Goal: Task Accomplishment & Management: Use online tool/utility

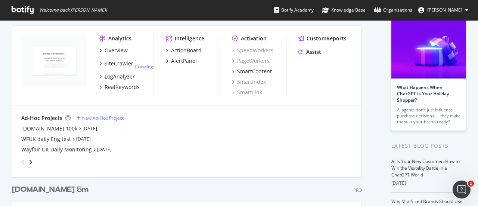
scroll to position [28, 0]
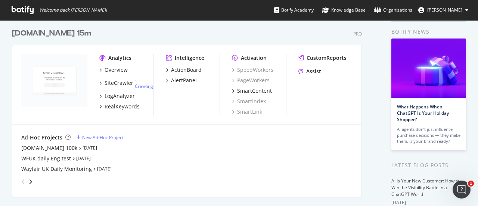
click at [320, 53] on div "Analytics Overview SiteCrawler - Crawling LogAnalyzer RealKeywords Intelligence…" at bounding box center [186, 85] width 349 height 80
click at [78, 6] on span "Welcome back, Jake Labate !" at bounding box center [59, 10] width 107 height 20
click at [112, 133] on div "Ad-Hoc Projects New Ad-Hoc Project Wayfair.co.uk 100k Aug 17th 25 WFUK daily En…" at bounding box center [186, 161] width 349 height 72
click at [111, 134] on div "New Ad-Hoc Project" at bounding box center [102, 137] width 41 height 6
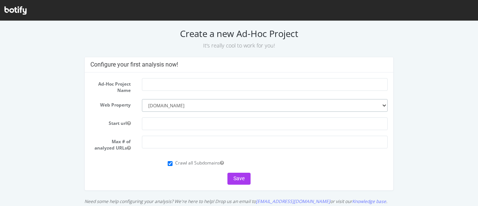
click at [228, 105] on select "--------- [DOMAIN_NAME] [DOMAIN_NAME] [DOMAIN_NAME] [DOMAIN_NAME] [DOMAIN_NAME]…" at bounding box center [265, 105] width 246 height 13
click at [218, 126] on input "text" at bounding box center [265, 123] width 246 height 13
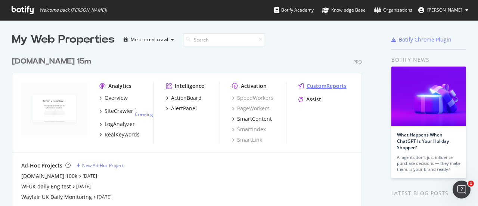
click at [319, 87] on div "CustomReports" at bounding box center [327, 85] width 40 height 7
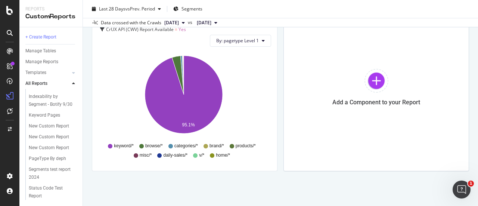
scroll to position [411, 0]
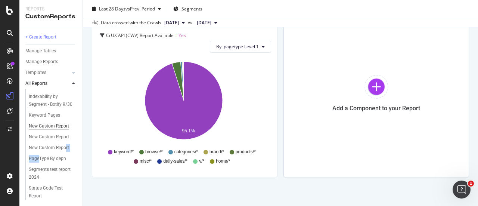
drag, startPoint x: 37, startPoint y: 146, endPoint x: 44, endPoint y: 100, distance: 46.5
click at [44, 100] on div "[Keyword VS SB] Browse Pages Crawl by Crawl - Changes Department Breakdown: Inl…" at bounding box center [53, 94] width 57 height 215
click at [74, 83] on icon at bounding box center [73, 83] width 3 height 4
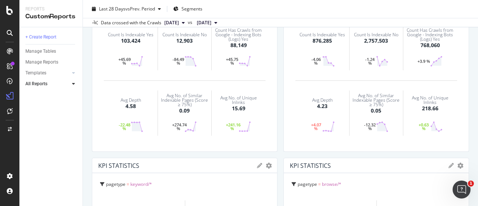
scroll to position [0, 0]
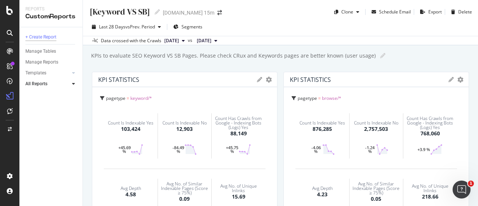
click at [46, 35] on div "+ Create Report" at bounding box center [40, 37] width 31 height 8
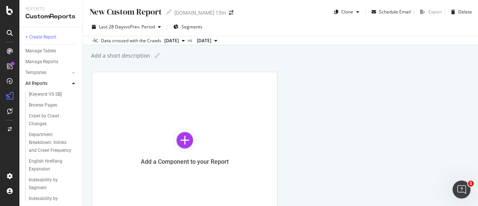
click at [152, 13] on div "New Custom Report" at bounding box center [125, 12] width 73 height 12
click at [152, 13] on input "text" at bounding box center [126, 11] width 74 height 10
type input "[PERSON_NAME]'s WFUK"
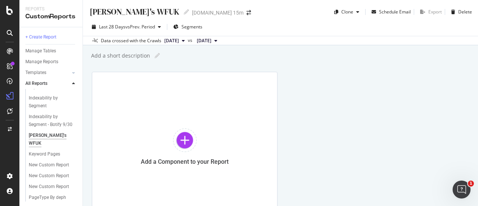
scroll to position [81, 0]
click at [181, 145] on div at bounding box center [185, 140] width 24 height 24
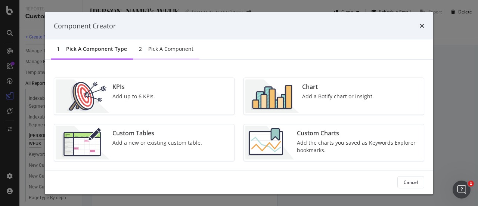
click at [163, 51] on div "Pick a Component" at bounding box center [170, 48] width 45 height 7
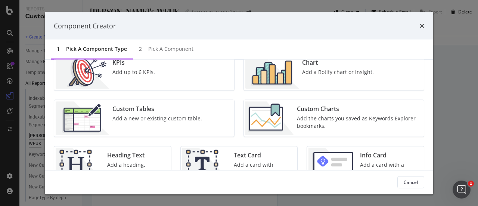
scroll to position [19, 0]
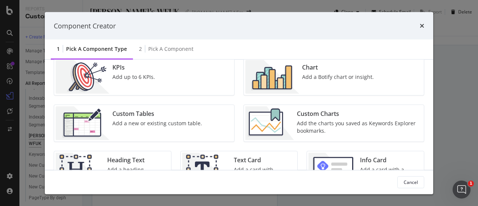
click at [270, 79] on img "modal" at bounding box center [273, 77] width 54 height 34
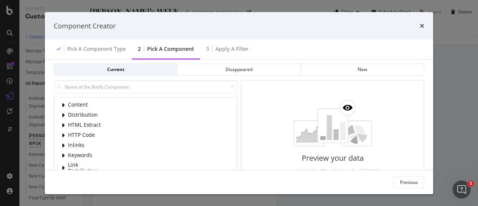
scroll to position [10, 0]
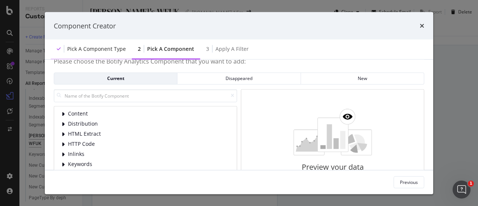
click at [104, 52] on div "Pick a Component type" at bounding box center [96, 48] width 59 height 7
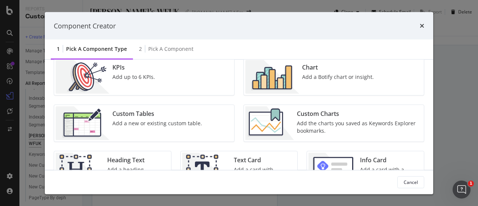
click at [113, 74] on div "Add up to 6 KPIs." at bounding box center [134, 76] width 43 height 7
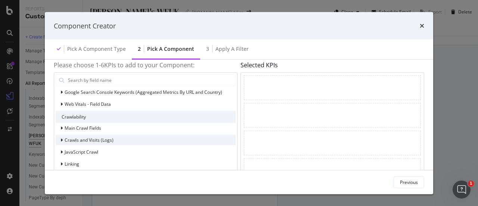
scroll to position [0, 0]
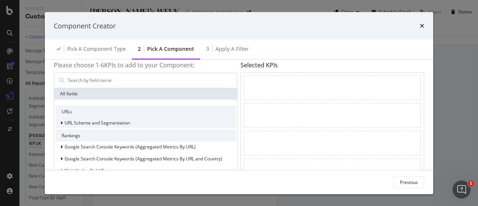
click at [61, 123] on icon "modal" at bounding box center [62, 122] width 2 height 4
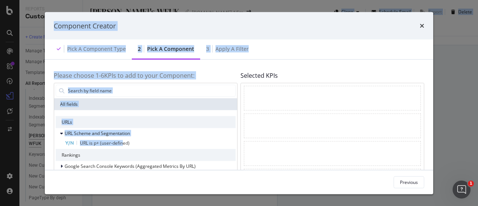
drag, startPoint x: 123, startPoint y: 131, endPoint x: 353, endPoint y: -44, distance: 289.9
click at [353, 0] on html "Reports CustomReports + Create Report Manage Tables Manage Reports Templates AI…" at bounding box center [239, 103] width 478 height 206
click at [203, 70] on div "Please choose 1- 6 KPIs to add to your Component: All fields URLs URL Scheme an…" at bounding box center [146, 160] width 184 height 183
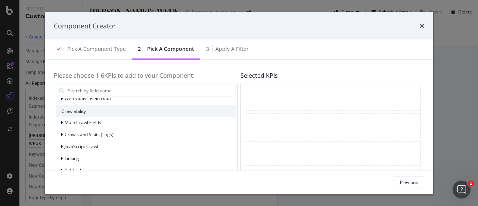
scroll to position [102, 0]
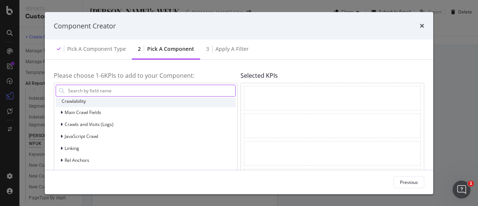
click at [102, 88] on input "modal" at bounding box center [151, 90] width 168 height 11
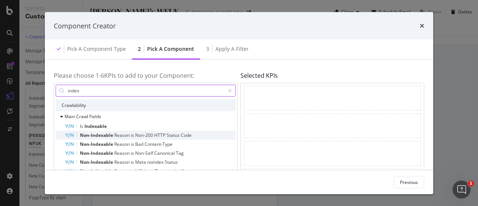
scroll to position [23, 0]
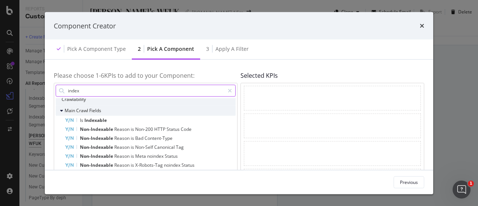
type input "index"
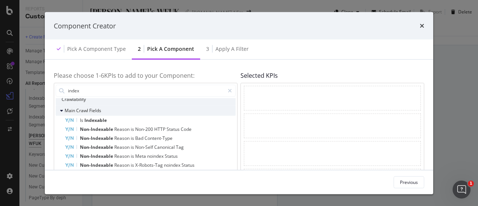
click at [59, 110] on div "Main Crawl Fields" at bounding box center [79, 110] width 46 height 7
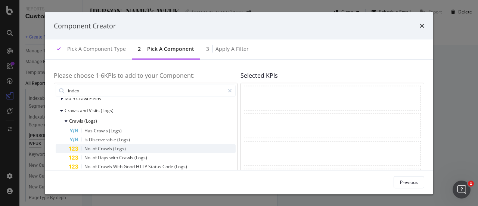
scroll to position [33, 0]
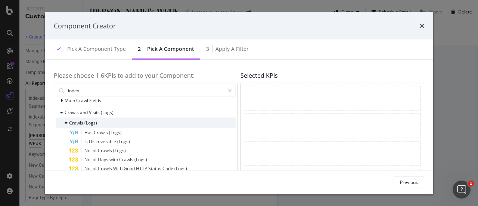
click at [66, 122] on icon "modal" at bounding box center [66, 122] width 3 height 4
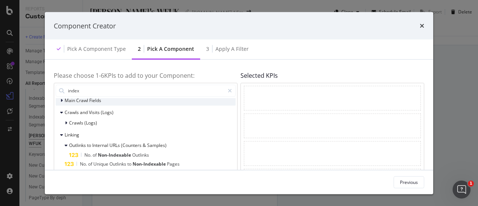
click at [73, 98] on span "Main" at bounding box center [71, 100] width 12 height 6
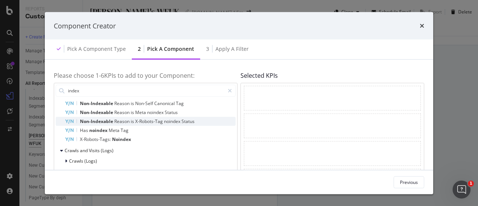
scroll to position [27, 0]
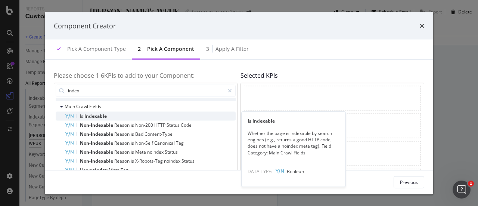
click at [110, 117] on div "Is Indexable" at bounding box center [150, 115] width 171 height 9
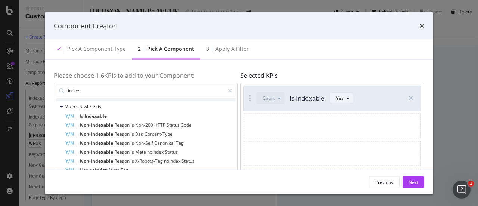
click at [338, 102] on div "Yes" at bounding box center [344, 98] width 16 height 10
click at [341, 118] on div "Yes No" at bounding box center [342, 117] width 19 height 22
click at [340, 109] on div "Yes" at bounding box center [342, 110] width 7 height 6
drag, startPoint x: 327, startPoint y: 129, endPoint x: 356, endPoint y: 124, distance: 29.1
click at [356, 124] on div "modal" at bounding box center [332, 125] width 177 height 25
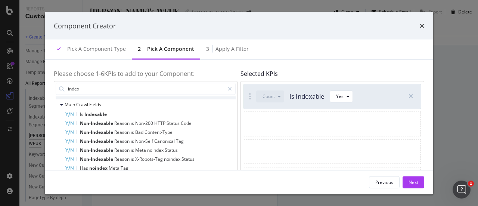
scroll to position [0, 0]
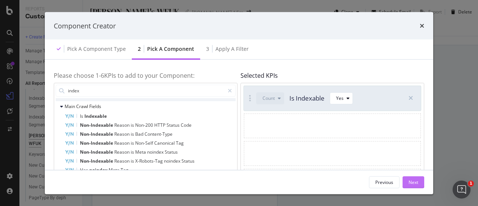
click at [413, 183] on div "Next" at bounding box center [414, 182] width 10 height 6
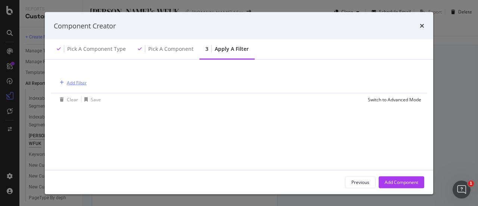
click at [78, 84] on div "Add Filter" at bounding box center [77, 82] width 20 height 6
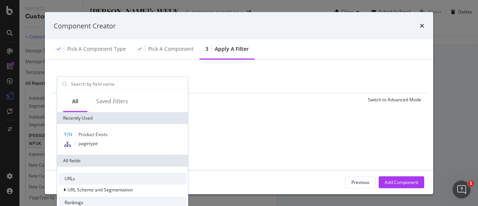
click at [250, 126] on div "Add Filter Clear Save Switch to Advanced Mode All Saved Filters Recently Used P…" at bounding box center [239, 160] width 371 height 183
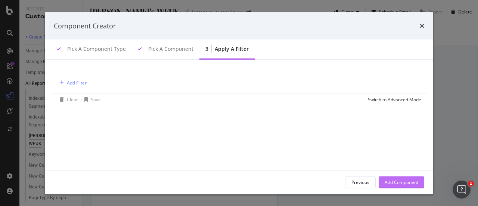
click at [394, 180] on div "Add Component" at bounding box center [402, 182] width 34 height 6
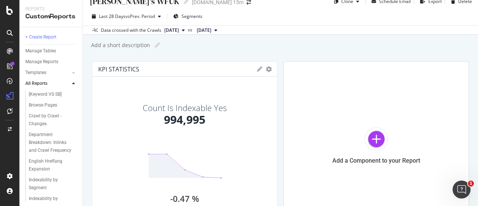
scroll to position [7, 0]
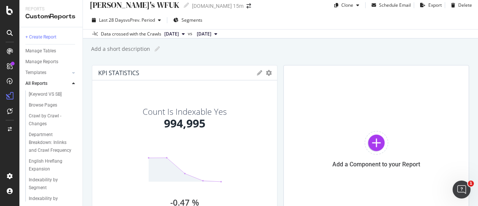
click at [258, 73] on icon at bounding box center [259, 72] width 5 height 5
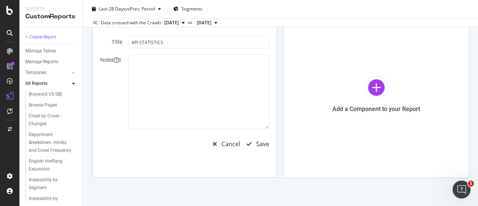
scroll to position [62, 0]
drag, startPoint x: 274, startPoint y: 177, endPoint x: 265, endPoint y: 171, distance: 11.3
click at [265, 171] on div "Title KPI STATISTICS Note ( ) Cancel Save" at bounding box center [184, 101] width 185 height 153
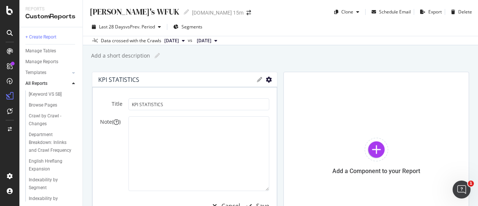
click at [267, 80] on icon "gear" at bounding box center [269, 80] width 6 height 6
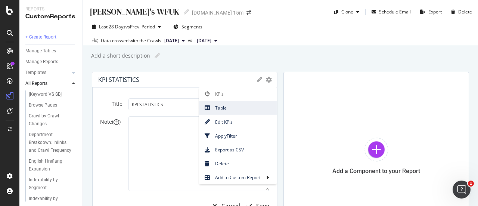
click at [229, 104] on span "Table" at bounding box center [238, 108] width 78 height 10
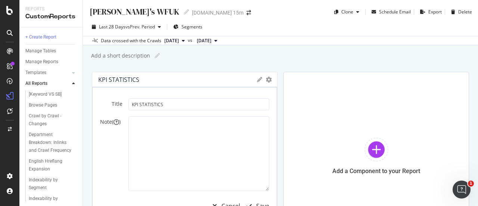
click at [258, 50] on div "Add a short description Add a short description" at bounding box center [284, 55] width 388 height 11
click at [184, 11] on icon at bounding box center [186, 11] width 5 height 5
type input "[PERSON_NAME]'s WFUK Crawling"
click at [49, 36] on div "+ Create Report" at bounding box center [40, 37] width 31 height 8
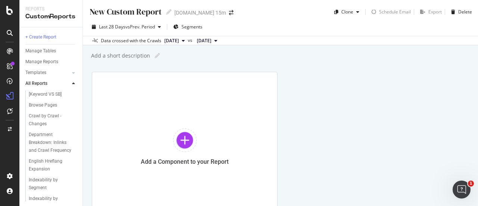
click at [134, 13] on div "New Custom Report" at bounding box center [125, 12] width 73 height 12
type input "[PERSON_NAME]'s WFUK Indexing"
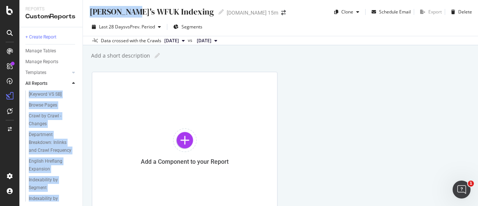
drag, startPoint x: 134, startPoint y: 13, endPoint x: 72, endPoint y: 83, distance: 93.7
click at [72, 83] on div "Reports CustomReports + Create Report Manage Tables Manage Reports Templates AI…" at bounding box center [248, 103] width 459 height 206
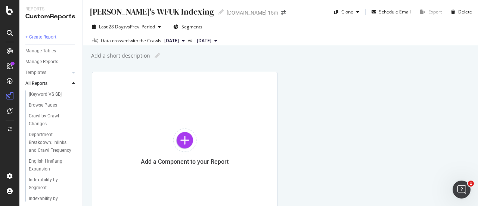
click at [72, 80] on div at bounding box center [73, 83] width 7 height 7
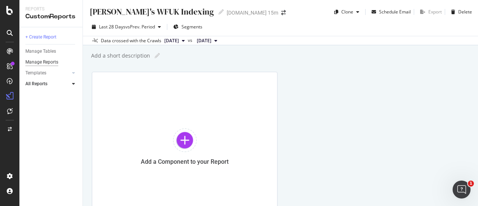
click at [40, 63] on div "Manage Reports" at bounding box center [41, 62] width 33 height 8
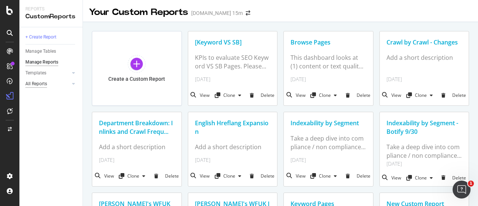
click at [45, 85] on div "All Reports" at bounding box center [36, 84] width 22 height 8
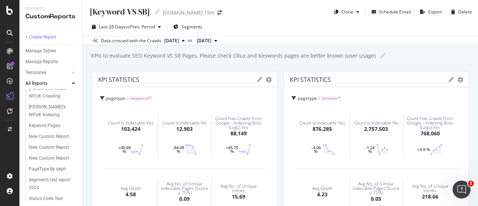
scroll to position [126, 0]
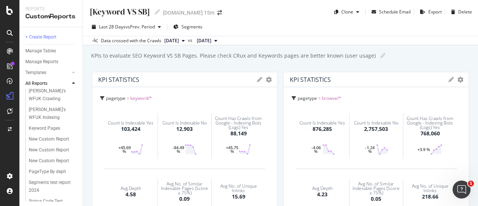
click at [259, 127] on div "Count Has Crawls from Google - Indexing Bots (Logs) Yes" at bounding box center [238, 122] width 51 height 13
click at [39, 103] on div "[PERSON_NAME]'s WFUK Crawling" at bounding box center [51, 95] width 44 height 16
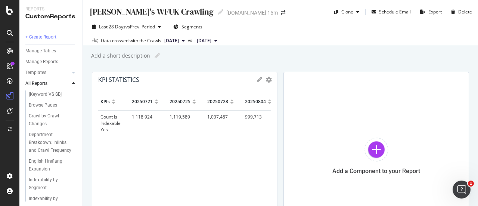
scroll to position [0, 4]
click at [259, 79] on icon at bounding box center [259, 79] width 5 height 5
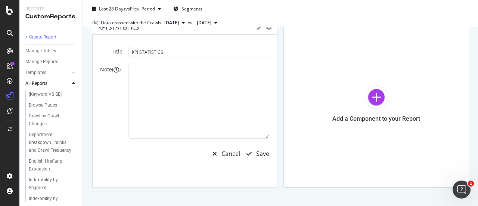
scroll to position [40, 0]
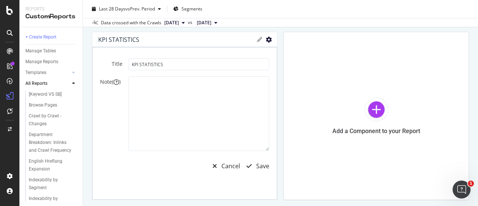
click at [266, 40] on icon "gear" at bounding box center [269, 40] width 6 height 6
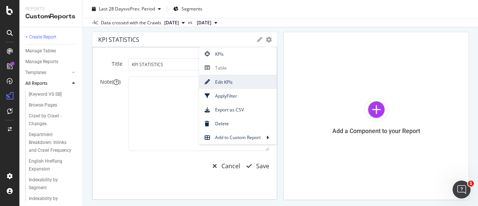
click at [226, 81] on span "Edit KPIs" at bounding box center [238, 82] width 78 height 10
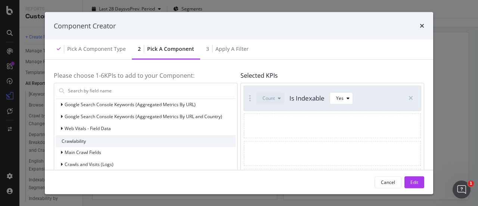
scroll to position [0, 0]
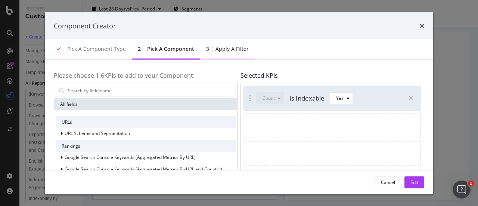
click at [219, 50] on div "Apply a Filter" at bounding box center [232, 48] width 33 height 7
click at [410, 96] on icon "modal" at bounding box center [411, 98] width 4 height 6
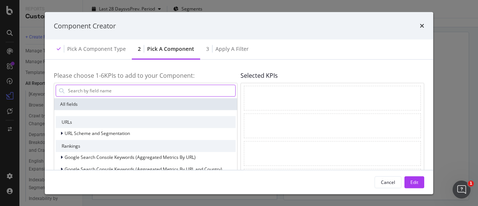
click at [194, 92] on input "modal" at bounding box center [151, 90] width 168 height 11
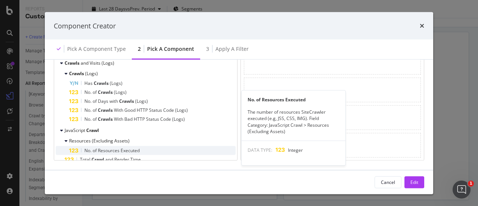
scroll to position [80, 0]
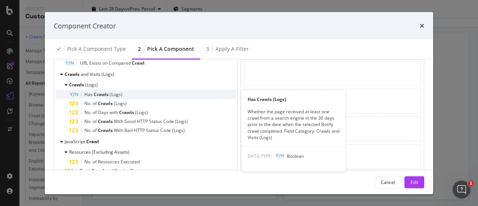
type input "crawl"
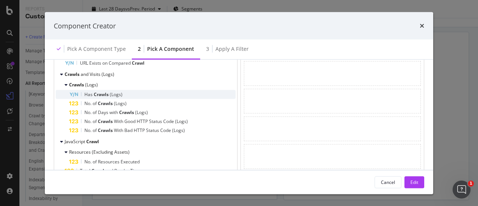
click at [128, 94] on div "Has Crawls (Logs)" at bounding box center [152, 94] width 167 height 9
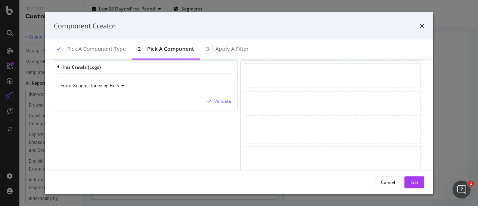
scroll to position [0, 0]
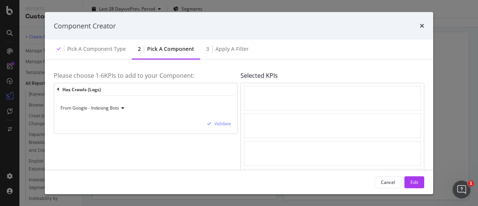
click at [112, 108] on span "From Google - Indexing Bots" at bounding box center [90, 107] width 59 height 6
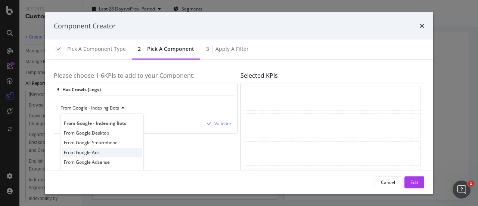
scroll to position [6, 0]
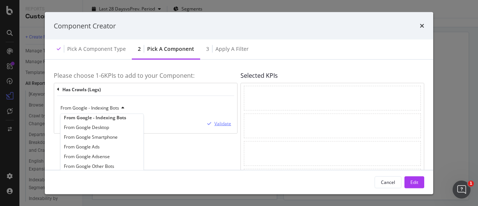
click at [224, 124] on div "Validate" at bounding box center [223, 123] width 17 height 6
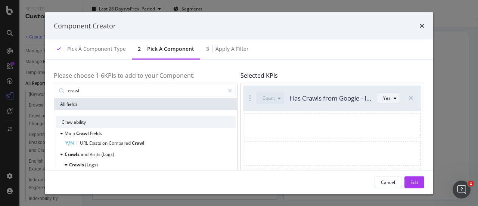
click at [386, 102] on div "Yes" at bounding box center [392, 98] width 16 height 10
click at [389, 111] on div "Yes" at bounding box center [390, 110] width 7 height 6
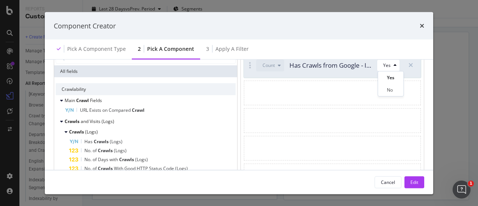
scroll to position [0, 0]
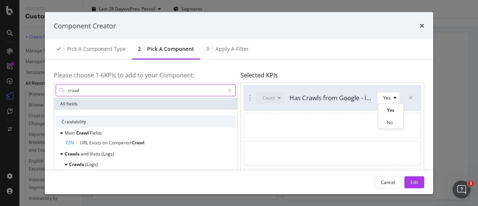
click at [170, 89] on input "crawl" at bounding box center [145, 89] width 157 height 11
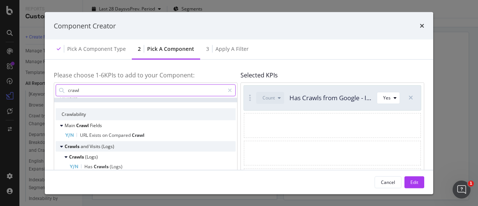
scroll to position [28, 0]
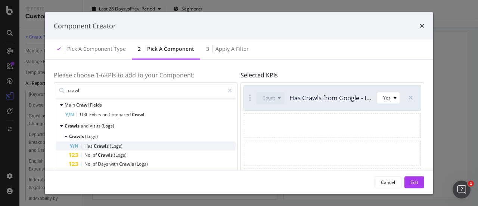
click at [103, 144] on span "Crawls" at bounding box center [102, 145] width 16 height 6
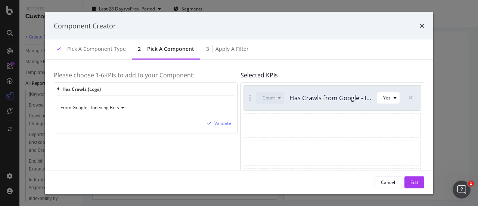
click at [124, 108] on icon "modal" at bounding box center [121, 107] width 5 height 4
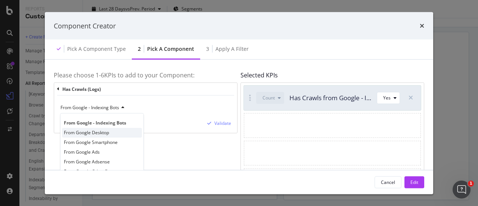
click at [115, 130] on div "From Google Desktop" at bounding box center [102, 132] width 80 height 10
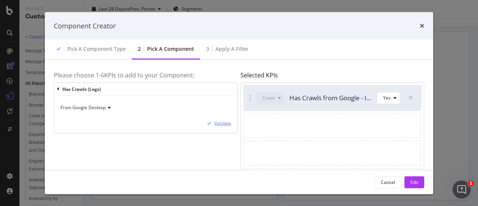
click at [217, 123] on div "Validate" at bounding box center [223, 123] width 17 height 6
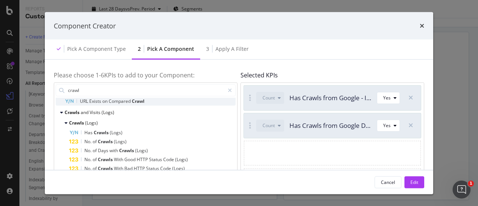
scroll to position [42, 0]
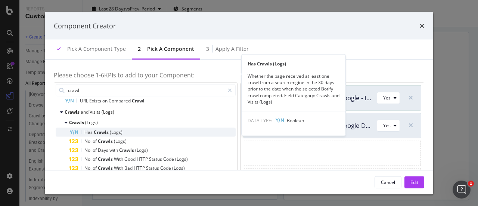
click at [95, 130] on span "Crawls" at bounding box center [102, 132] width 16 height 6
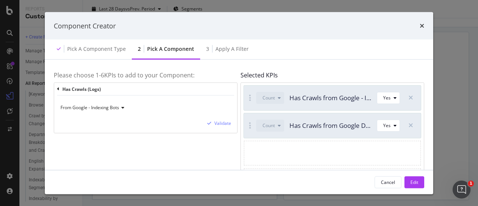
click at [119, 108] on span "From Google - Indexing Bots" at bounding box center [90, 107] width 59 height 6
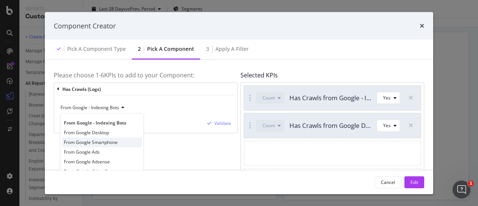
click at [111, 144] on span "From Google Smartphone" at bounding box center [91, 142] width 54 height 6
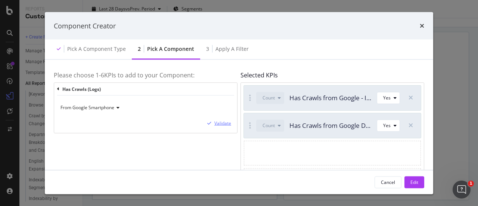
click at [211, 124] on icon "modal" at bounding box center [209, 123] width 4 height 4
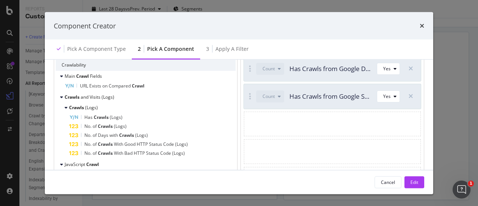
scroll to position [58, 0]
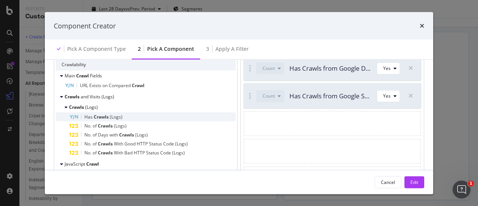
click at [93, 119] on span "Has" at bounding box center [88, 116] width 9 height 6
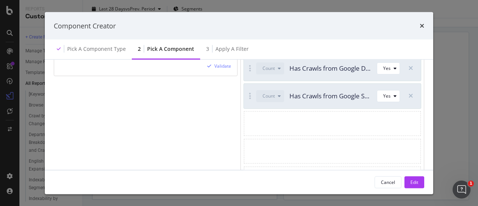
scroll to position [17, 0]
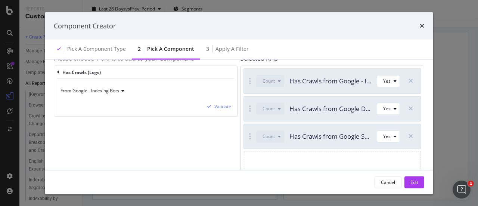
click at [120, 90] on icon "modal" at bounding box center [121, 90] width 5 height 4
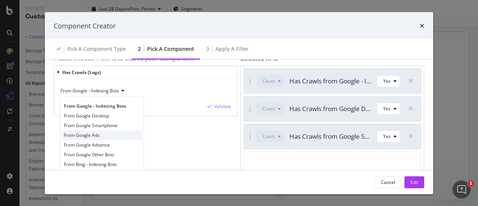
click at [111, 135] on div "From Google Ads" at bounding box center [102, 135] width 80 height 10
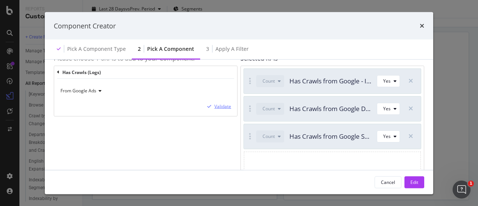
click at [229, 107] on div "Validate" at bounding box center [223, 106] width 17 height 6
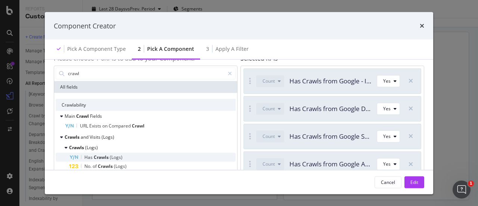
click at [111, 156] on span "(Logs)" at bounding box center [116, 157] width 13 height 6
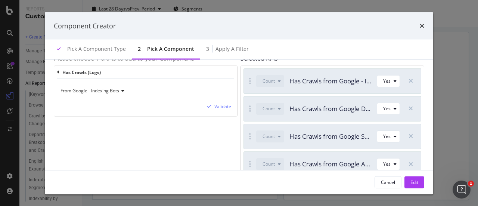
click at [119, 91] on span "From Google - Indexing Bots" at bounding box center [90, 90] width 59 height 6
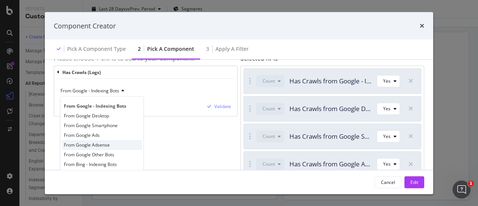
click at [133, 145] on div "From Google Adsense" at bounding box center [102, 145] width 80 height 10
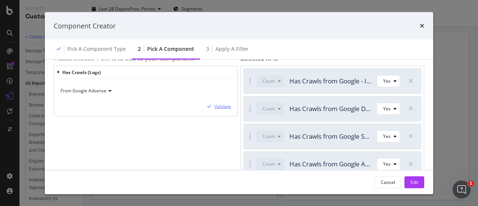
click at [221, 108] on div "Validate" at bounding box center [223, 106] width 17 height 6
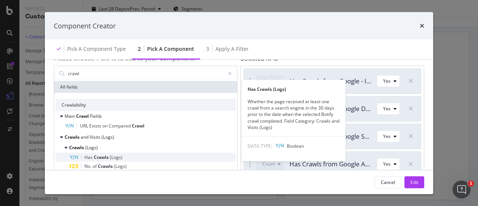
click at [116, 158] on span "(Logs)" at bounding box center [116, 157] width 13 height 6
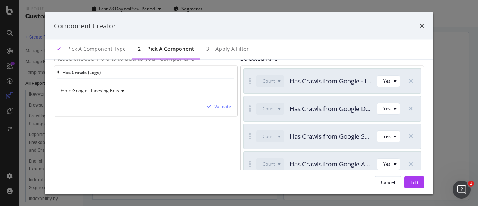
click at [114, 87] on div "From Google - Indexing Bots" at bounding box center [145, 90] width 171 height 12
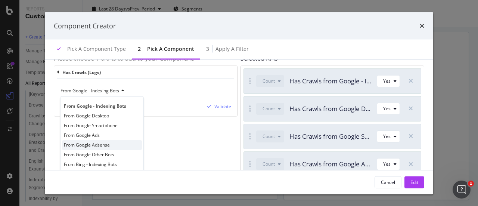
scroll to position [6, 0]
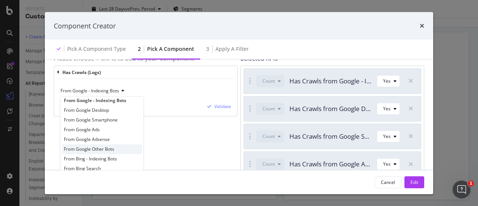
click at [125, 145] on div "From Google Other Bots" at bounding box center [102, 149] width 80 height 10
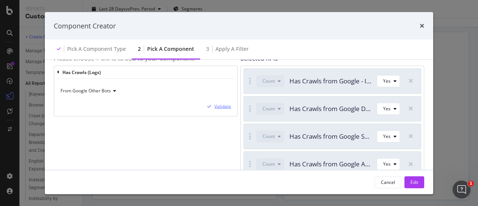
click at [222, 108] on div "Validate" at bounding box center [223, 106] width 17 height 6
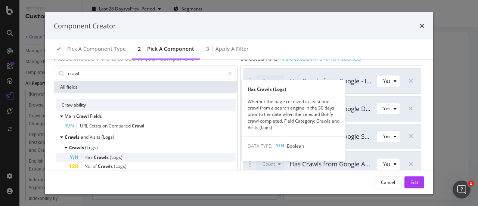
click at [112, 157] on span "(Logs)" at bounding box center [116, 157] width 13 height 6
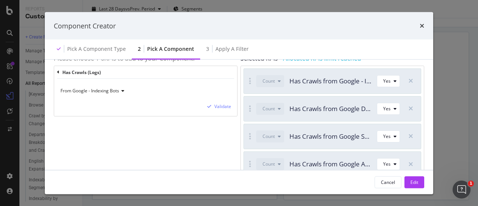
click at [105, 89] on span "From Google - Indexing Bots" at bounding box center [90, 90] width 59 height 6
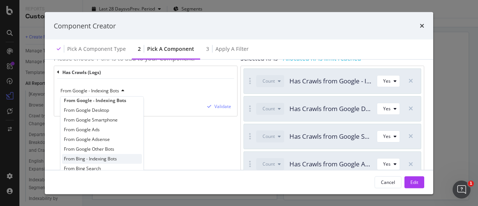
click at [112, 158] on span "From Bing - Indexing Bots" at bounding box center [90, 158] width 53 height 6
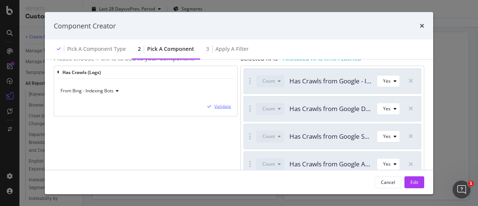
click at [215, 106] on div "Validate" at bounding box center [223, 106] width 17 height 6
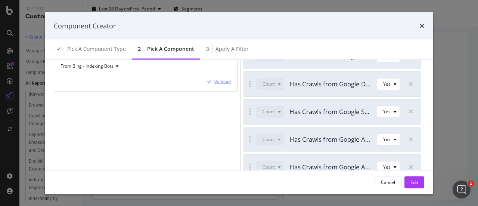
scroll to position [77, 0]
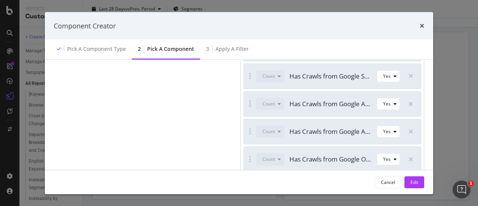
click at [308, 124] on div "Count Has Crawls from Google Adsense (Logs) Yes" at bounding box center [322, 132] width 156 height 25
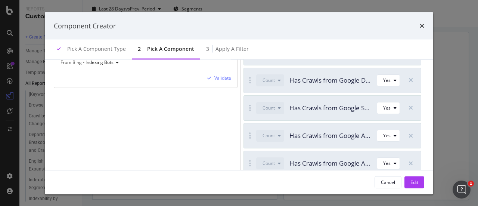
scroll to position [7, 3]
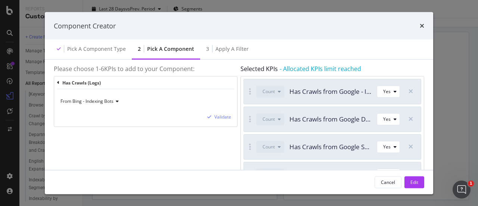
click at [100, 99] on span "From Bing - Indexing Bots" at bounding box center [87, 101] width 53 height 6
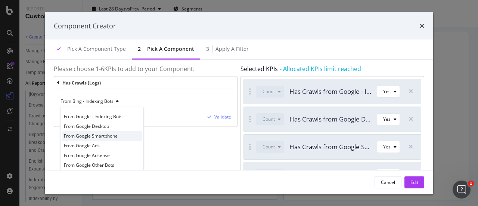
scroll to position [6, 0]
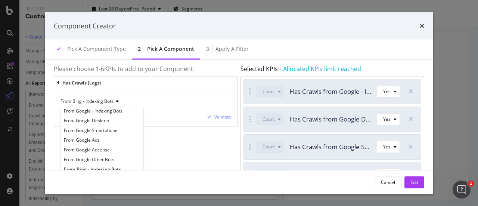
click at [196, 147] on div "Please choose 1- 6 KPIs to add to your Component: Has Crawls (Logs) From Bing -…" at bounding box center [146, 153] width 184 height 183
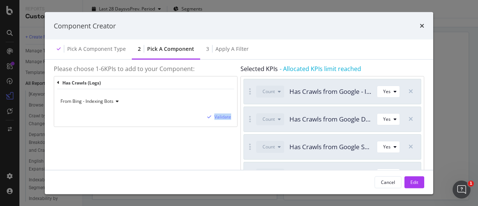
drag, startPoint x: 196, startPoint y: 147, endPoint x: 166, endPoint y: 98, distance: 57.3
click at [166, 98] on div "Please choose 1- 6 KPIs to add to your Component: Has Crawls (Logs) From Bing -…" at bounding box center [146, 153] width 184 height 183
click at [115, 99] on icon "modal" at bounding box center [116, 101] width 5 height 4
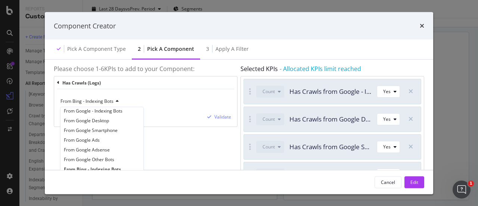
click at [181, 151] on div "Please choose 1- 6 KPIs to add to your Component: Has Crawls (Logs) From Bing -…" at bounding box center [146, 153] width 184 height 183
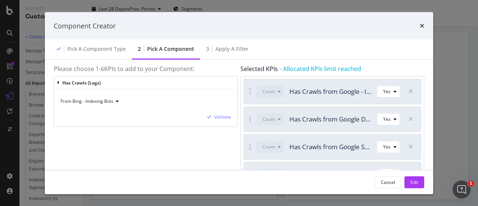
scroll to position [96, 6]
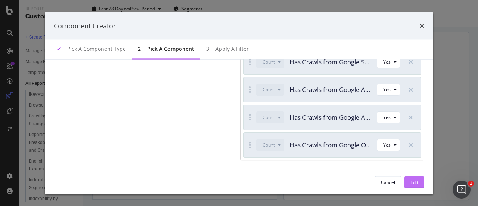
click at [412, 180] on div "Edit" at bounding box center [415, 182] width 8 height 6
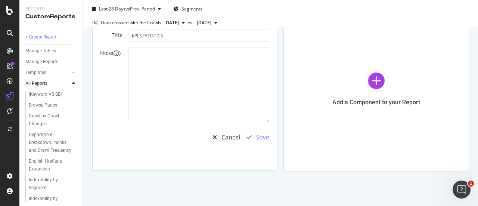
scroll to position [68, 0]
click at [256, 138] on div "Save" at bounding box center [262, 138] width 13 height 9
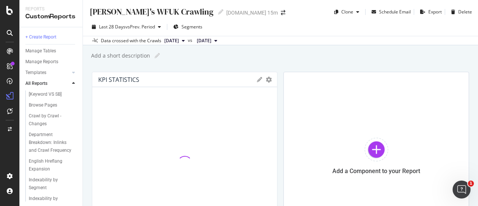
click at [227, 14] on div "[DOMAIN_NAME] 15m" at bounding box center [253, 12] width 52 height 7
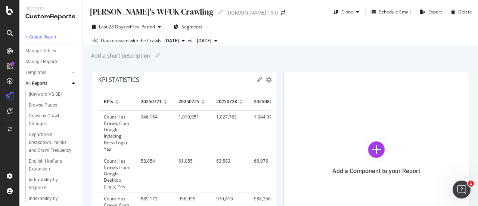
scroll to position [11, 0]
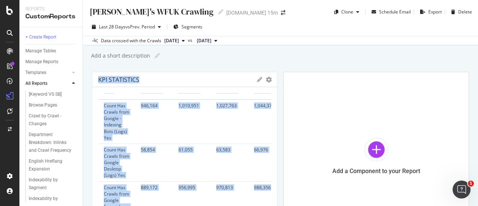
drag, startPoint x: 431, startPoint y: 95, endPoint x: 306, endPoint y: 55, distance: 130.6
click at [306, 55] on div "[PERSON_NAME]'s WFUK Crawling [PERSON_NAME]'s WFUK Crawling [DOMAIN_NAME] 15m C…" at bounding box center [280, 103] width 395 height 206
click at [285, 45] on div "[PERSON_NAME]'s WFUK Crawling [PERSON_NAME]'s WFUK Crawling [DOMAIN_NAME] 15m C…" at bounding box center [280, 103] width 395 height 206
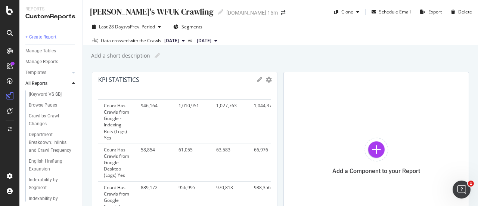
scroll to position [0, 0]
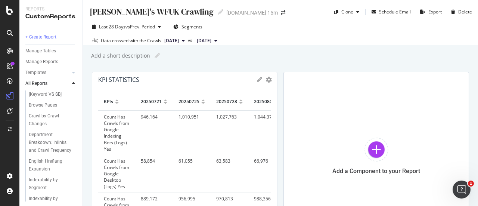
click at [155, 99] on div "20250721" at bounding box center [151, 102] width 21 height 12
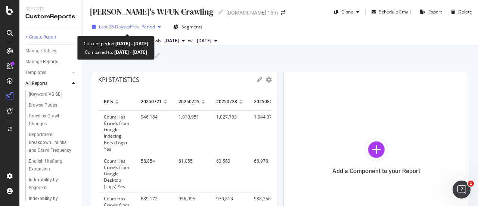
click at [153, 30] on span "vs Prev. Period" at bounding box center [141, 27] width 30 height 6
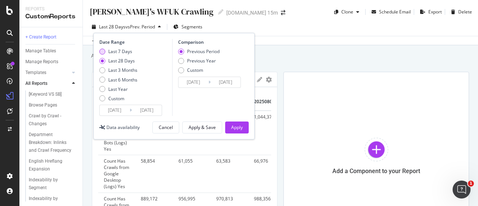
click at [102, 51] on div "Last 7 Days" at bounding box center [102, 52] width 6 height 6
type input "[DATE]"
click at [188, 85] on input "[DATE]" at bounding box center [194, 82] width 30 height 10
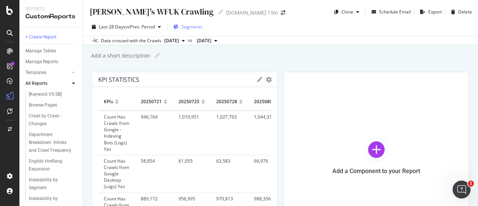
click at [190, 25] on span "Segments" at bounding box center [192, 27] width 21 height 6
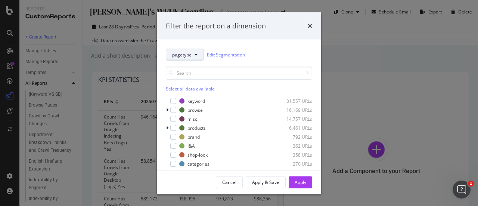
click at [190, 57] on span "pagetype" at bounding box center [181, 54] width 19 height 6
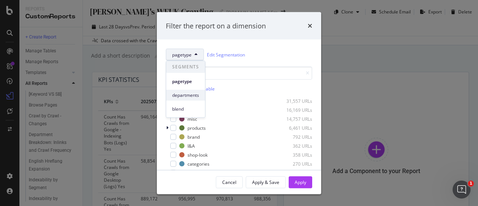
click at [194, 93] on span "departments" at bounding box center [185, 95] width 27 height 7
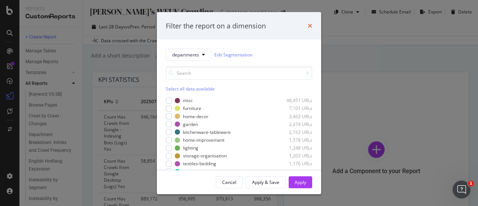
click at [309, 24] on icon "times" at bounding box center [310, 26] width 4 height 6
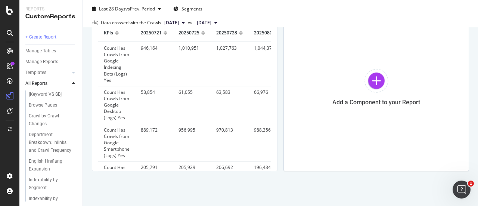
scroll to position [11, 0]
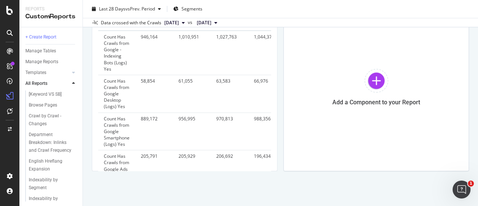
click at [142, 146] on td "889,172" at bounding box center [154, 132] width 38 height 38
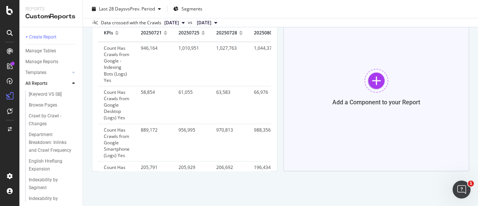
scroll to position [0, 0]
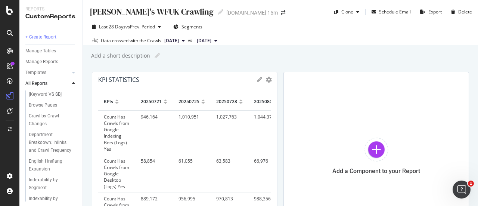
click at [257, 78] on icon at bounding box center [259, 79] width 5 height 5
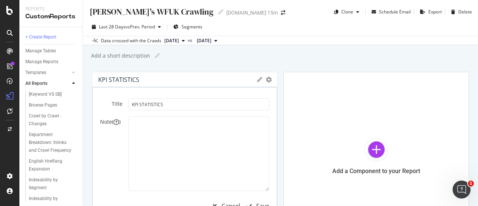
click at [257, 78] on icon at bounding box center [259, 79] width 5 height 5
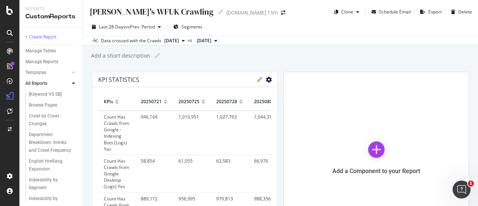
click at [266, 77] on icon "gear" at bounding box center [269, 80] width 6 height 6
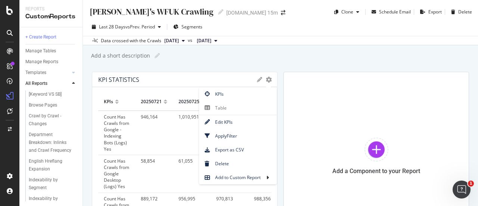
click at [304, 55] on div "Add a short description Add a short description" at bounding box center [284, 55] width 388 height 11
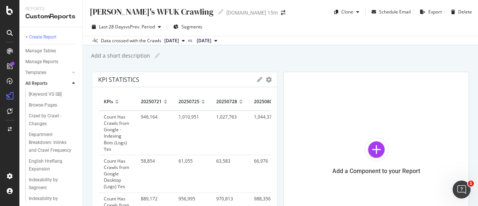
click at [257, 77] on icon at bounding box center [259, 79] width 5 height 5
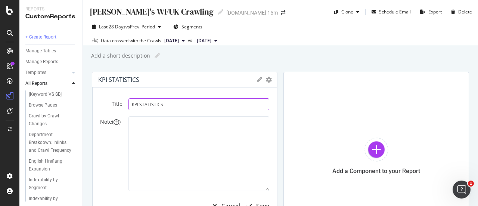
click at [188, 103] on input "KPI STATISTICS" at bounding box center [199, 104] width 141 height 12
type input "P"
click at [130, 103] on input "Bot-Specific" at bounding box center [199, 104] width 141 height 12
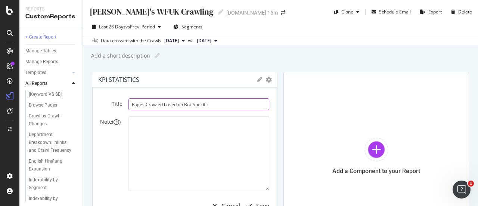
click at [203, 105] on input "Pages Crawled based on Bot-Specific" at bounding box center [199, 104] width 141 height 12
click at [183, 104] on input "Pages Crawled based on Bot" at bounding box center [199, 104] width 141 height 12
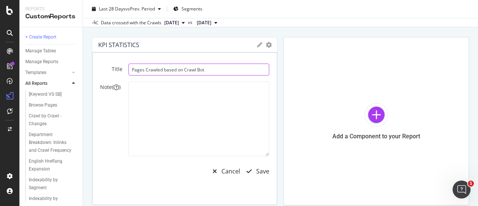
scroll to position [44, 0]
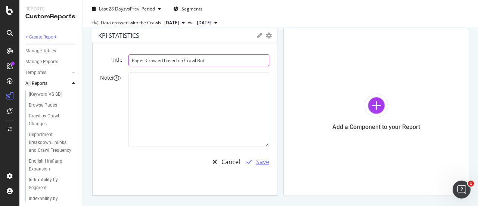
type input "Pages Crawled based on Crawl Bot"
click at [256, 164] on div "Save" at bounding box center [262, 162] width 13 height 9
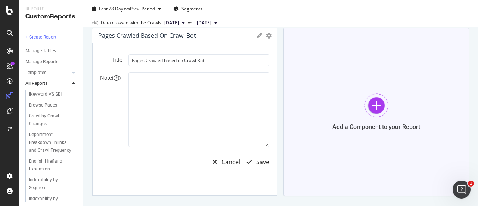
scroll to position [69, 0]
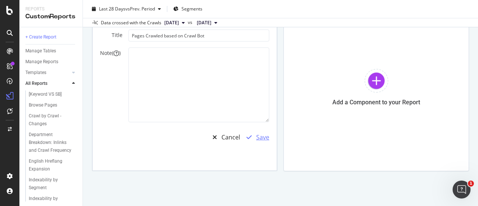
click at [263, 136] on div "Save" at bounding box center [262, 137] width 13 height 9
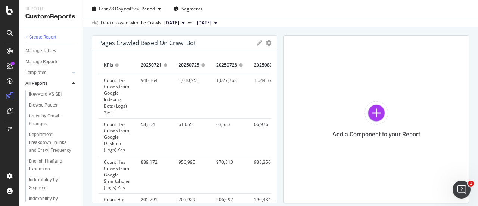
scroll to position [36, 0]
click at [111, 87] on span "Count Has Crawls from Google - Indexing Bots (Logs) Yes" at bounding box center [116, 97] width 25 height 39
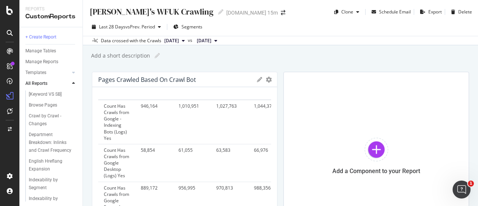
scroll to position [0, 0]
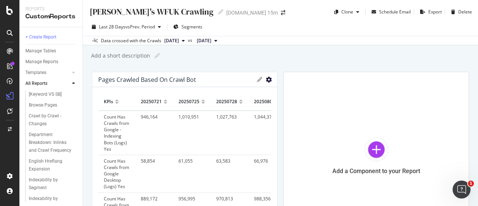
click at [266, 78] on icon "gear" at bounding box center [269, 80] width 6 height 6
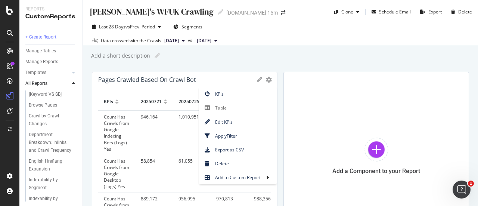
click at [218, 56] on div "Add a short description Add a short description" at bounding box center [284, 55] width 388 height 11
